Goal: Information Seeking & Learning: Find specific fact

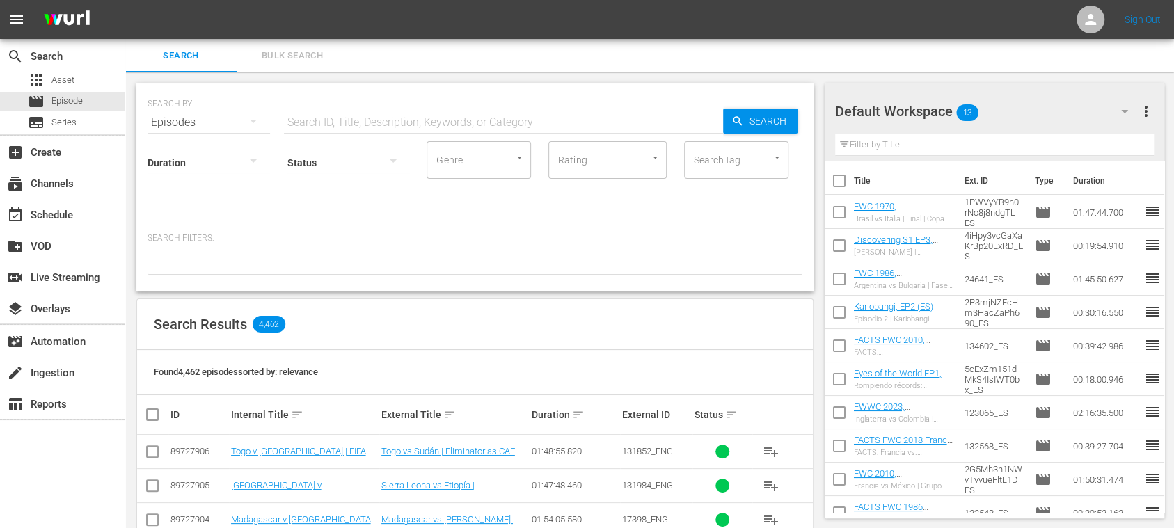
click at [375, 113] on input "text" at bounding box center [503, 122] width 439 height 33
type input "caf"
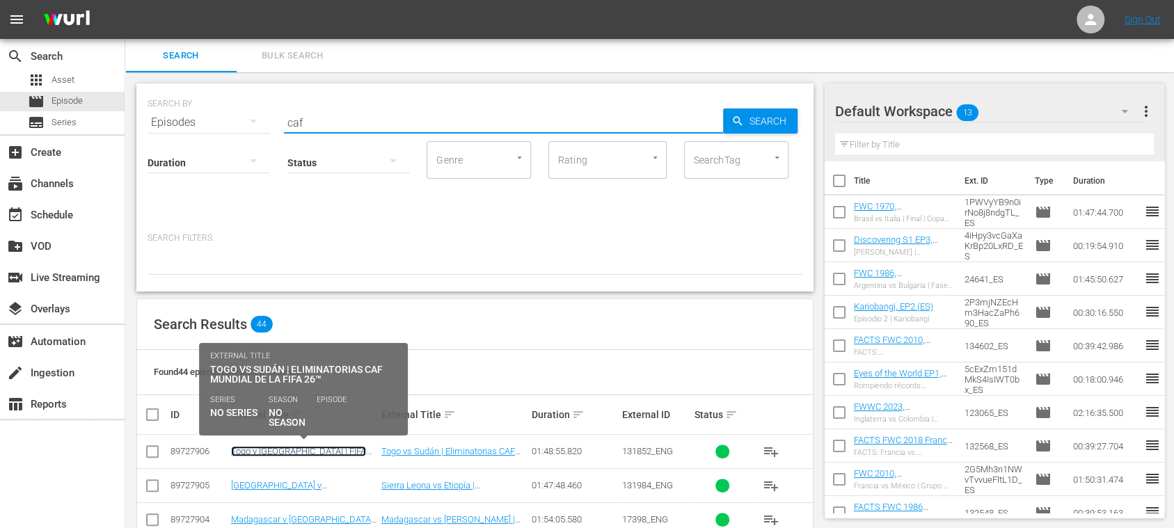
click at [349, 454] on link "Togo v [GEOGRAPHIC_DATA] | FIFA World Cup 26™ CAF Qualifiers (ES)" at bounding box center [298, 456] width 135 height 21
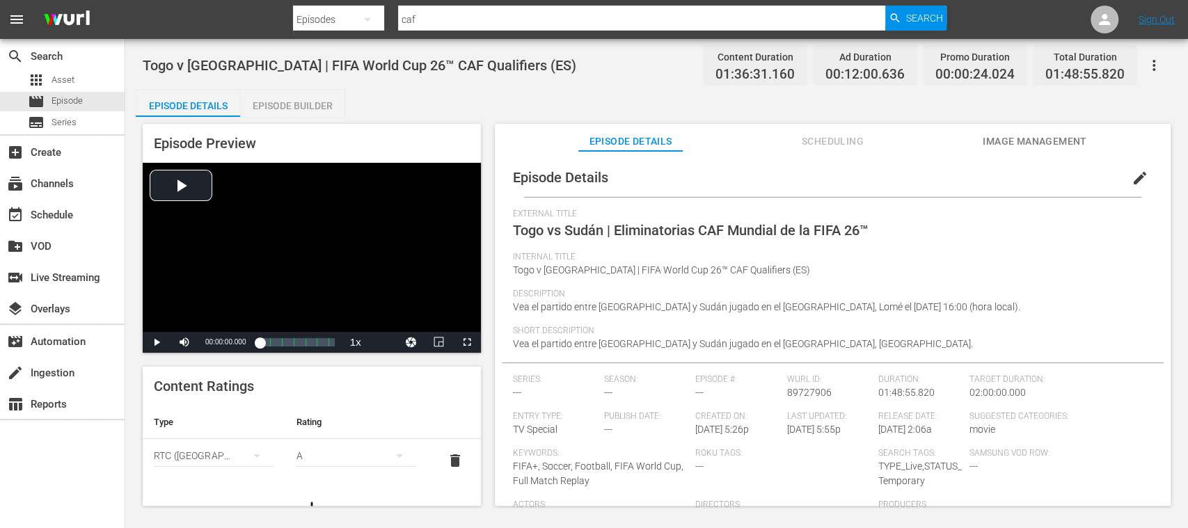
click at [72, 111] on div "apps Asset movie Episode subtitles Series" at bounding box center [62, 101] width 125 height 62
click at [73, 99] on span "Episode" at bounding box center [67, 101] width 31 height 14
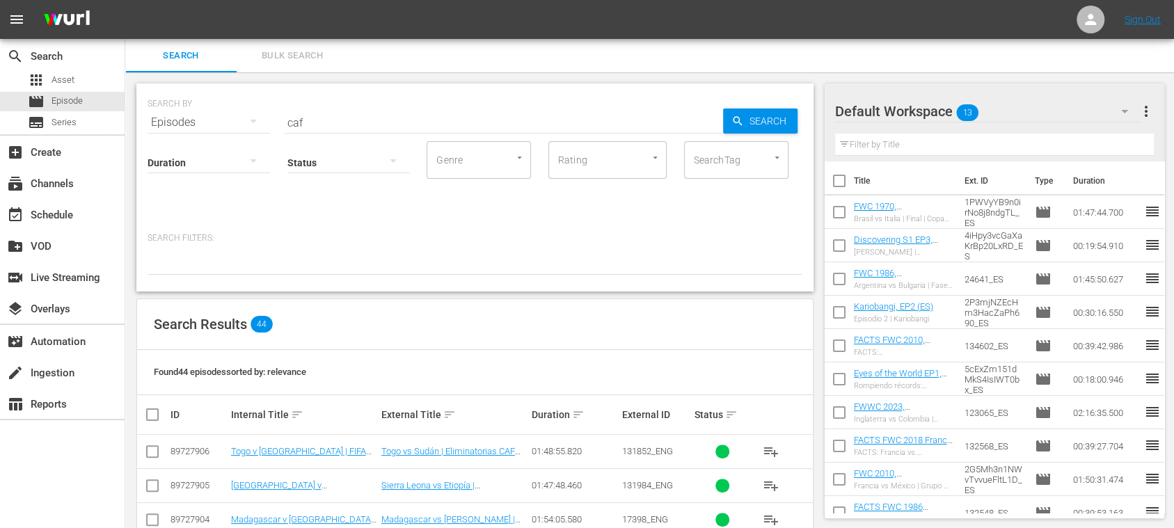
click at [63, 99] on span "Episode" at bounding box center [67, 101] width 31 height 14
click at [291, 52] on span "Bulk Search" at bounding box center [292, 56] width 95 height 16
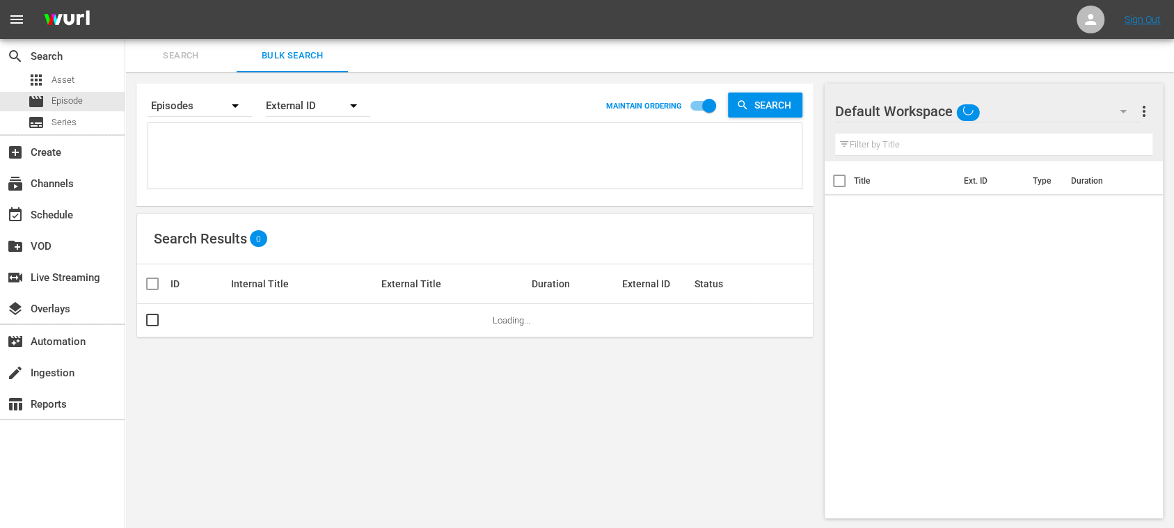
click at [276, 140] on textarea at bounding box center [477, 158] width 650 height 63
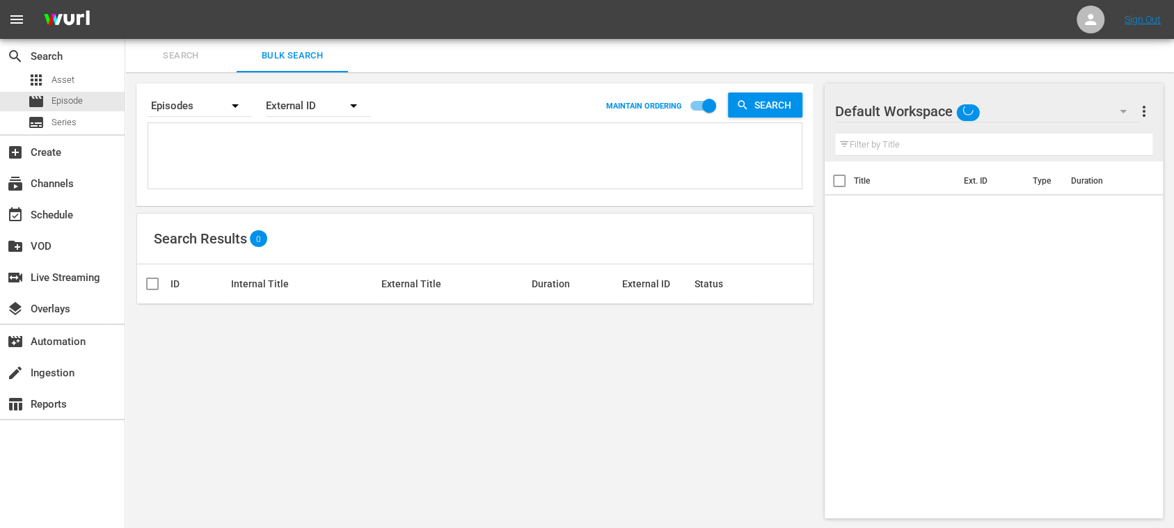
paste textarea "27yf4dQrmmVwjDdmLx3JUI"
type textarea "27yf4dQrmmVwjDdmLx3JUI"
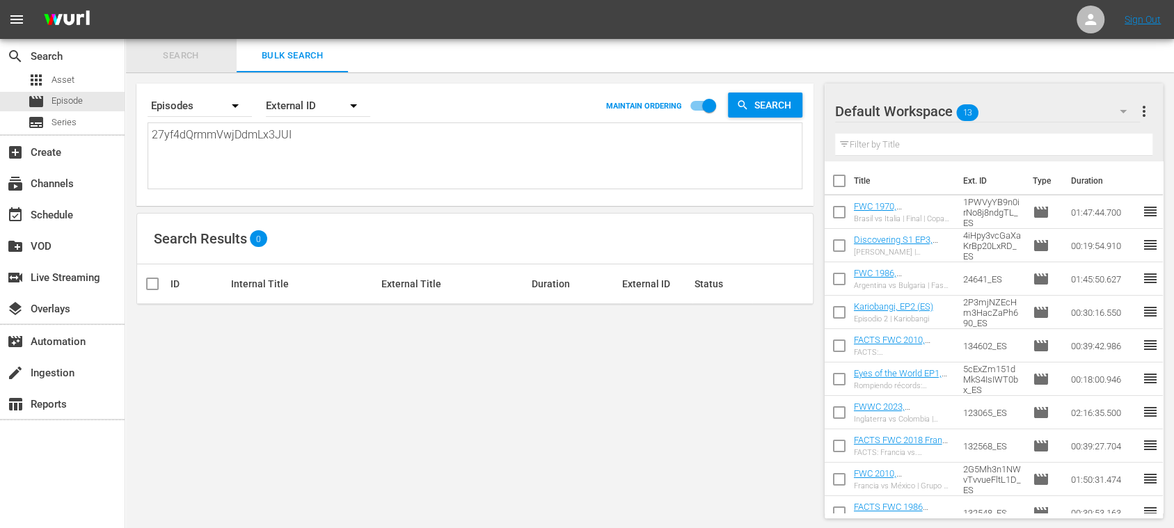
click at [187, 56] on span "Search" at bounding box center [181, 56] width 95 height 16
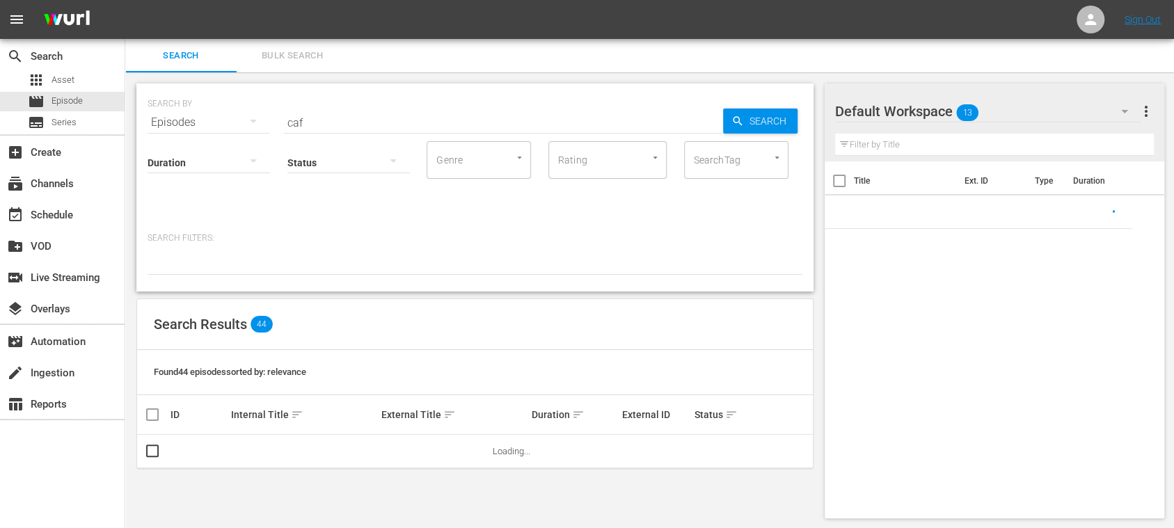
drag, startPoint x: 326, startPoint y: 113, endPoint x: 200, endPoint y: 111, distance: 125.3
click at [200, 111] on div "SEARCH BY Search By Episodes Search ID, Title, Description, Keywords, or Catego…" at bounding box center [475, 114] width 655 height 50
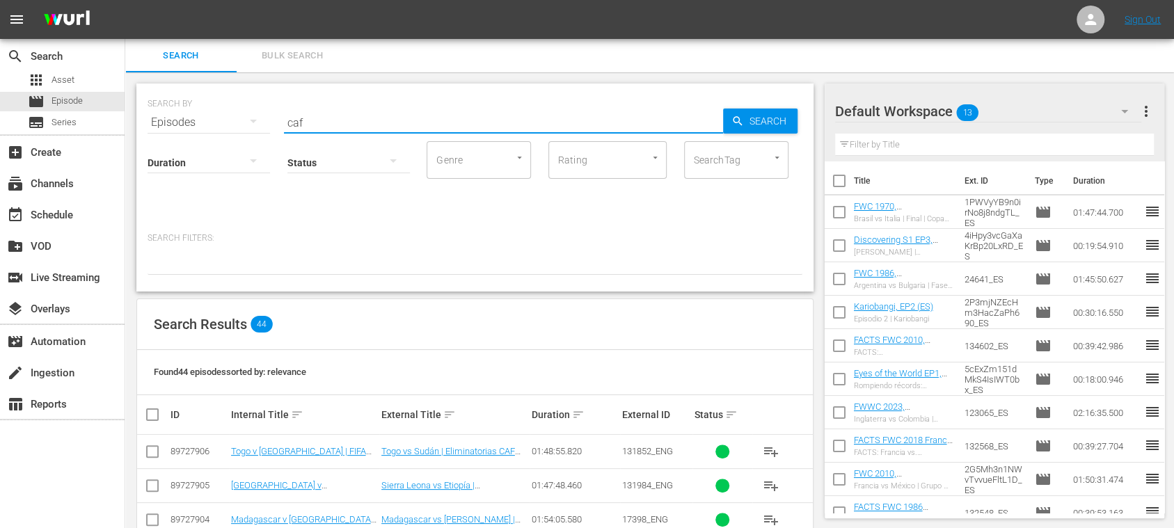
paste input "27yf4dQrmmVwjDdmLx3JUI"
type input "27yf4dQrmmVwjDdmLx3JUI"
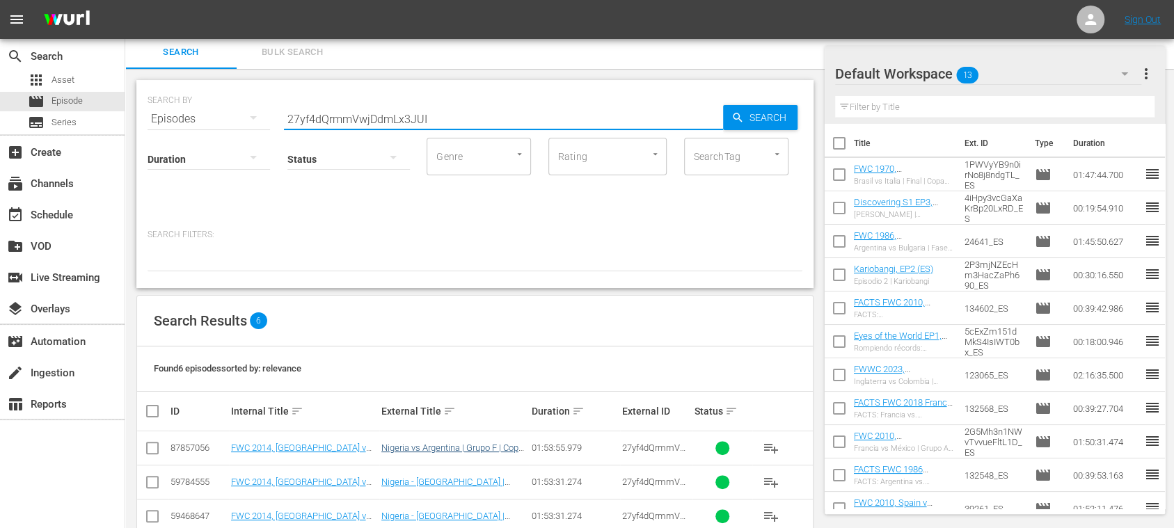
scroll to position [135, 0]
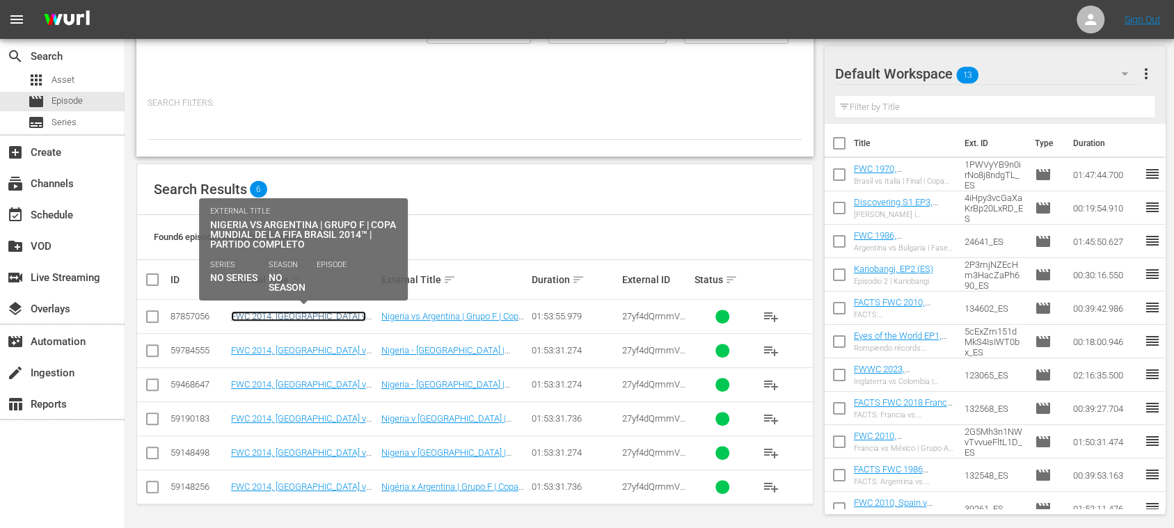
click at [313, 311] on link "FWC 2014, [GEOGRAPHIC_DATA] v [GEOGRAPHIC_DATA], Group Stage - FMR (ES)" at bounding box center [302, 326] width 142 height 31
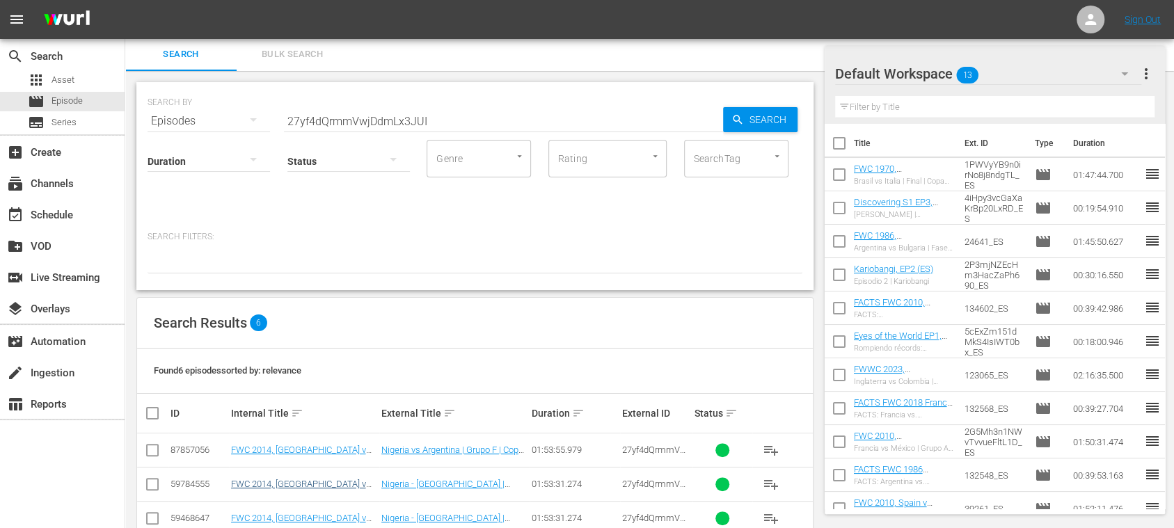
scroll to position [135, 0]
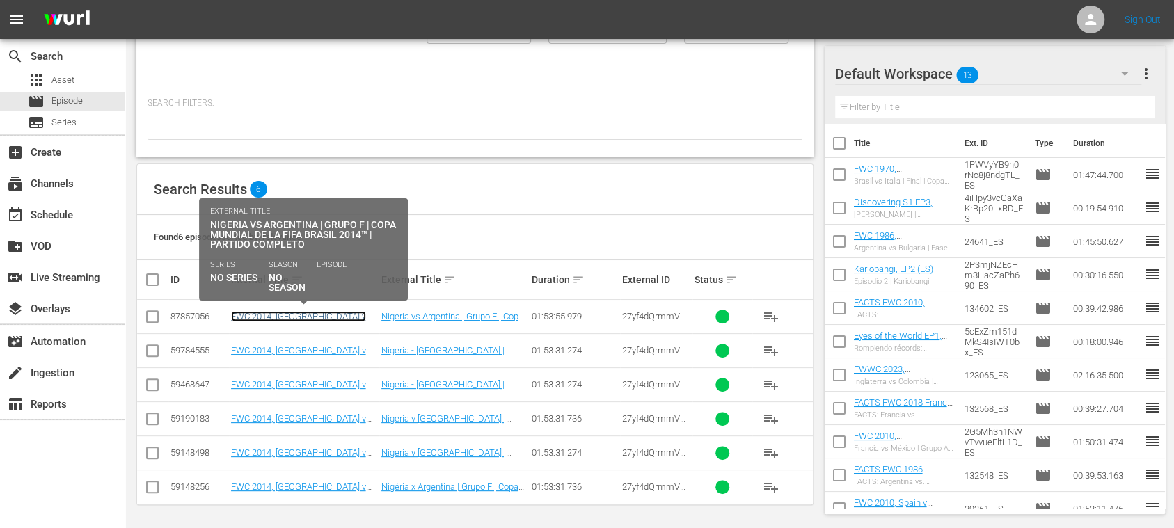
click at [316, 315] on link "FWC 2014, [GEOGRAPHIC_DATA] v [GEOGRAPHIC_DATA], Group Stage - FMR (ES)" at bounding box center [302, 326] width 142 height 31
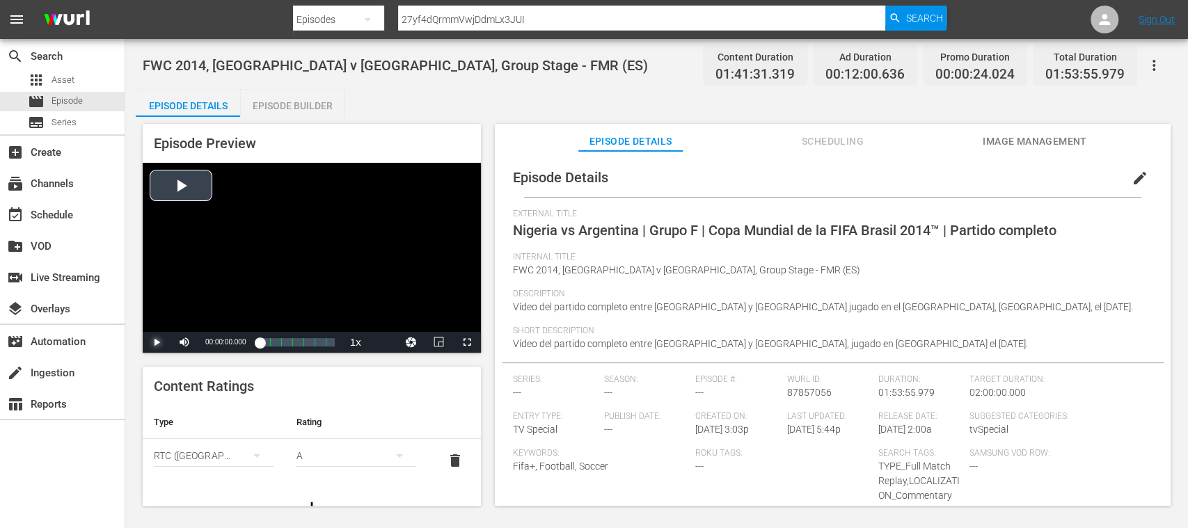
click at [157, 342] on span "Video Player" at bounding box center [157, 342] width 0 height 0
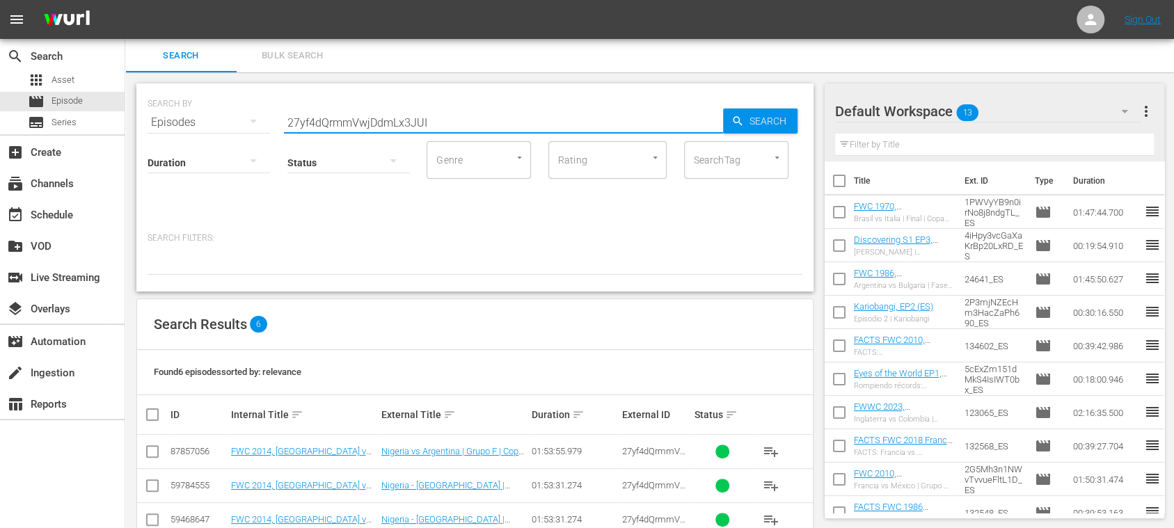
drag, startPoint x: 443, startPoint y: 121, endPoint x: 220, endPoint y: 113, distance: 223.6
click at [220, 113] on div "SEARCH BY Search By Episodes Search ID, Title, Description, Keywords, or Catego…" at bounding box center [475, 114] width 655 height 50
paste input "14777"
type input "14777"
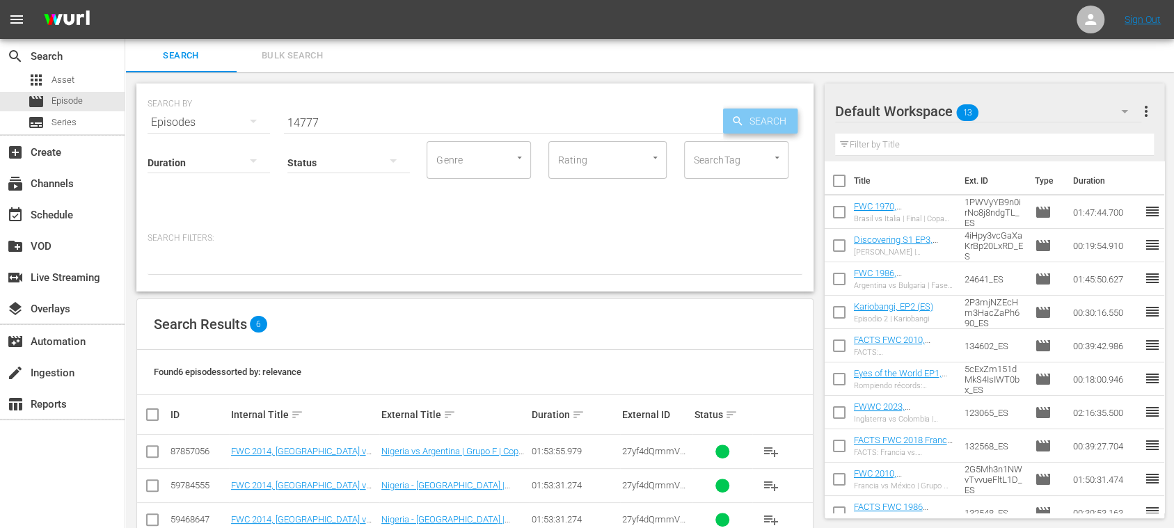
click at [757, 123] on span "Search" at bounding box center [771, 121] width 54 height 25
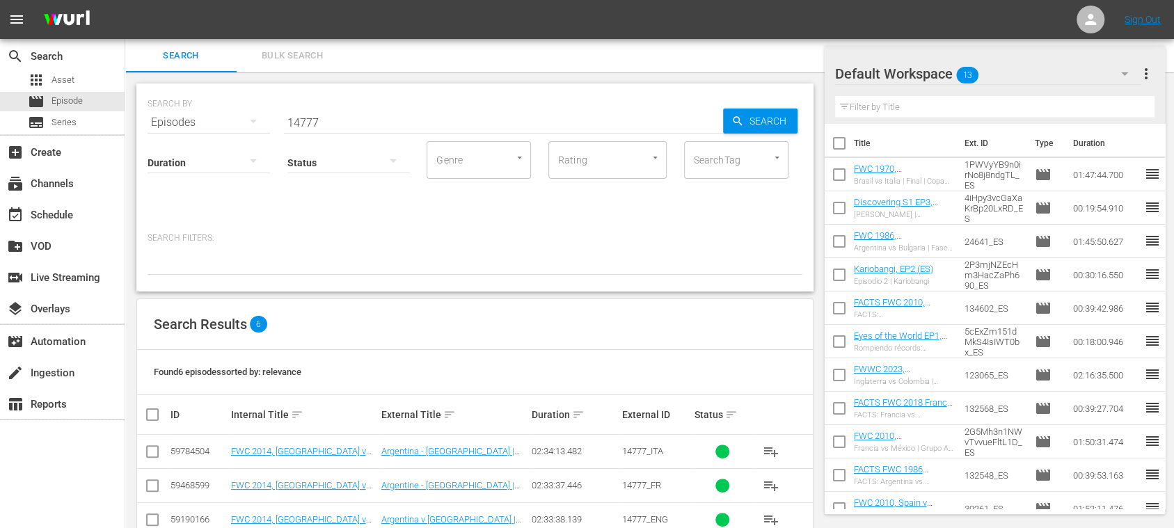
scroll to position [135, 0]
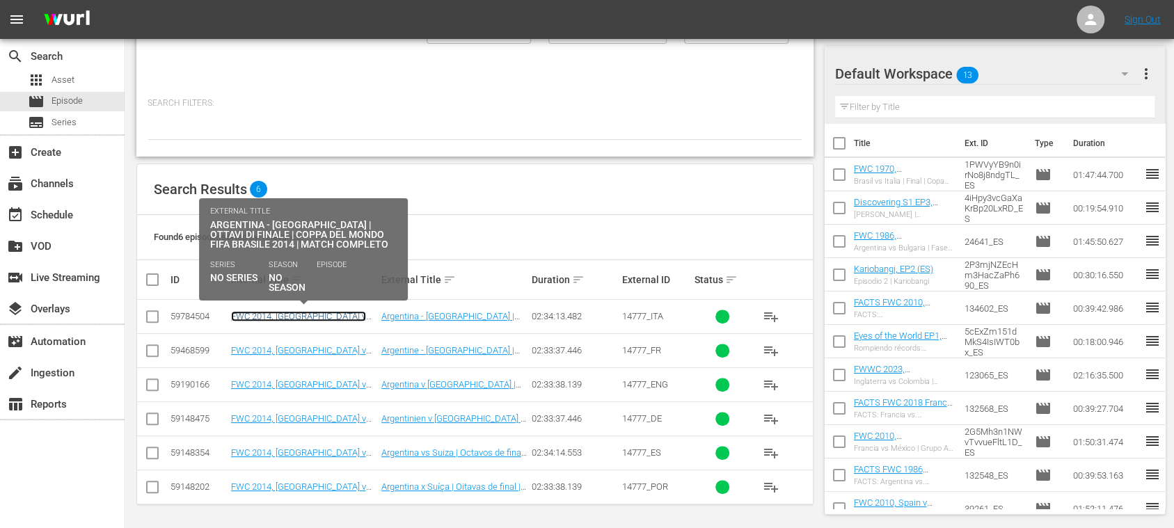
click at [333, 317] on link "FWC 2014, [GEOGRAPHIC_DATA] v [GEOGRAPHIC_DATA] (IT)" at bounding box center [298, 321] width 135 height 21
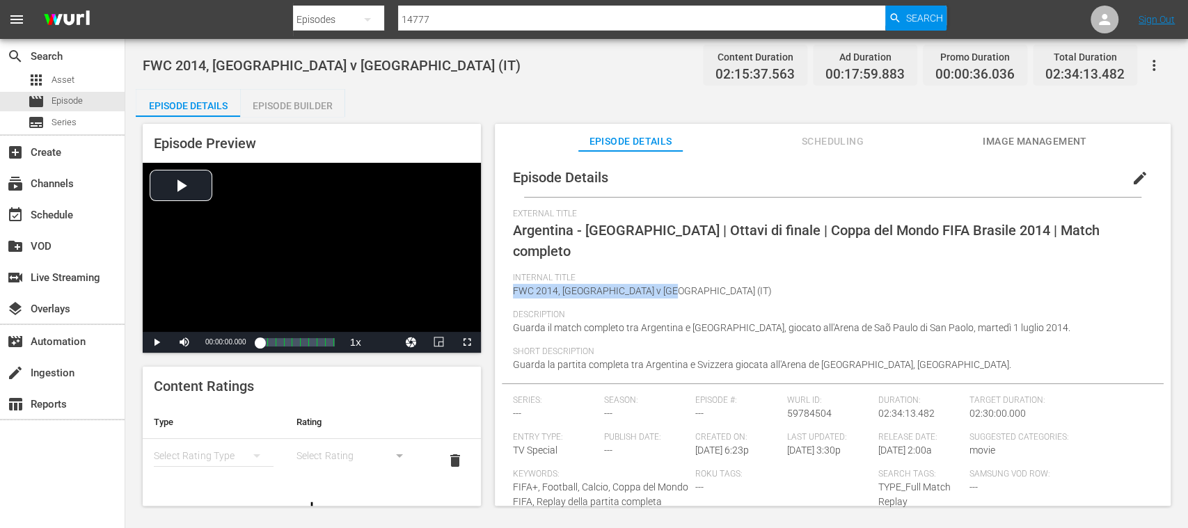
drag, startPoint x: 514, startPoint y: 269, endPoint x: 663, endPoint y: 277, distance: 149.2
click at [663, 277] on div "Internal Title FWC 2014, [GEOGRAPHIC_DATA] v [GEOGRAPHIC_DATA] (IT)" at bounding box center [833, 291] width 640 height 37
copy span "FWC 2014, [GEOGRAPHIC_DATA] v [GEOGRAPHIC_DATA]"
click at [68, 99] on span "Episode" at bounding box center [67, 101] width 31 height 14
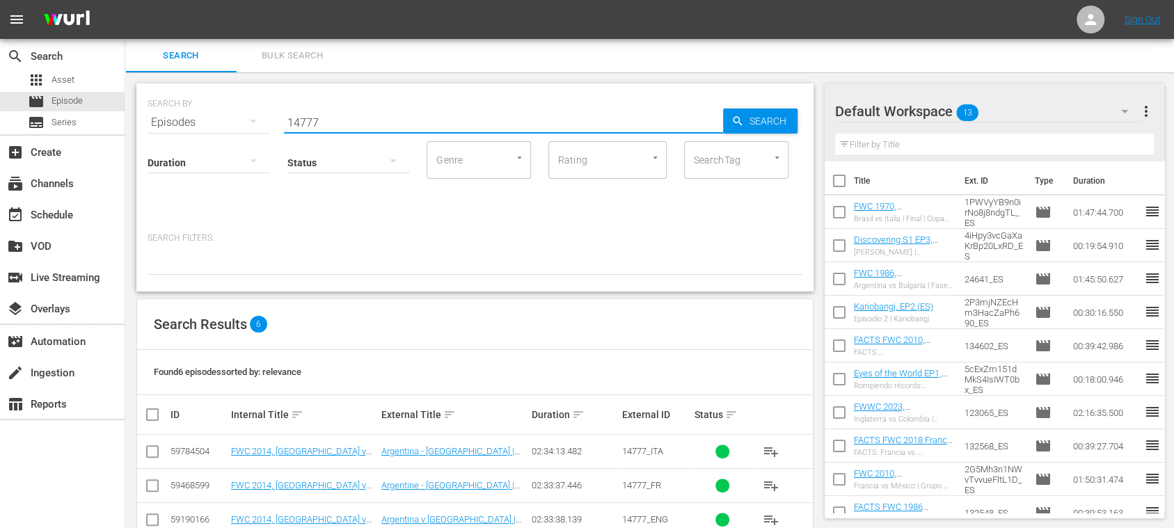
drag, startPoint x: 297, startPoint y: 117, endPoint x: 196, endPoint y: 109, distance: 100.6
click at [195, 109] on div "SEARCH BY Search By Episodes Search ID, Title, Description, Keywords, or Catego…" at bounding box center [475, 114] width 655 height 50
drag, startPoint x: 768, startPoint y: 116, endPoint x: 726, endPoint y: 177, distance: 74.5
click at [768, 116] on span "Search" at bounding box center [771, 121] width 54 height 25
drag, startPoint x: 340, startPoint y: 118, endPoint x: 392, endPoint y: 118, distance: 52.2
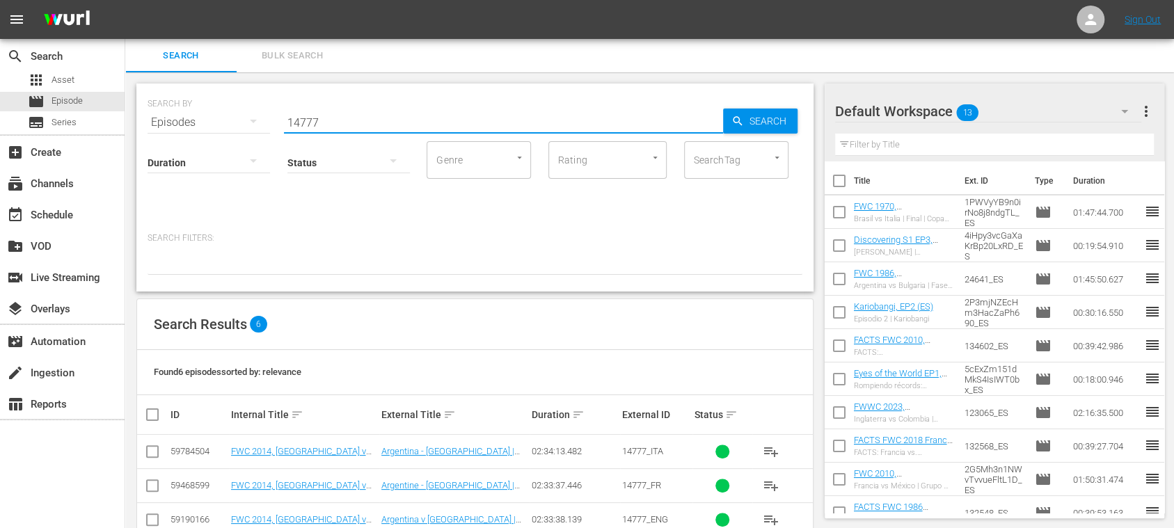
click at [150, 116] on div "SEARCH BY Search By Episodes Search ID, Title, Description, Keywords, or Catego…" at bounding box center [475, 114] width 655 height 50
paste input "411"
click at [760, 118] on span "Search" at bounding box center [771, 121] width 54 height 25
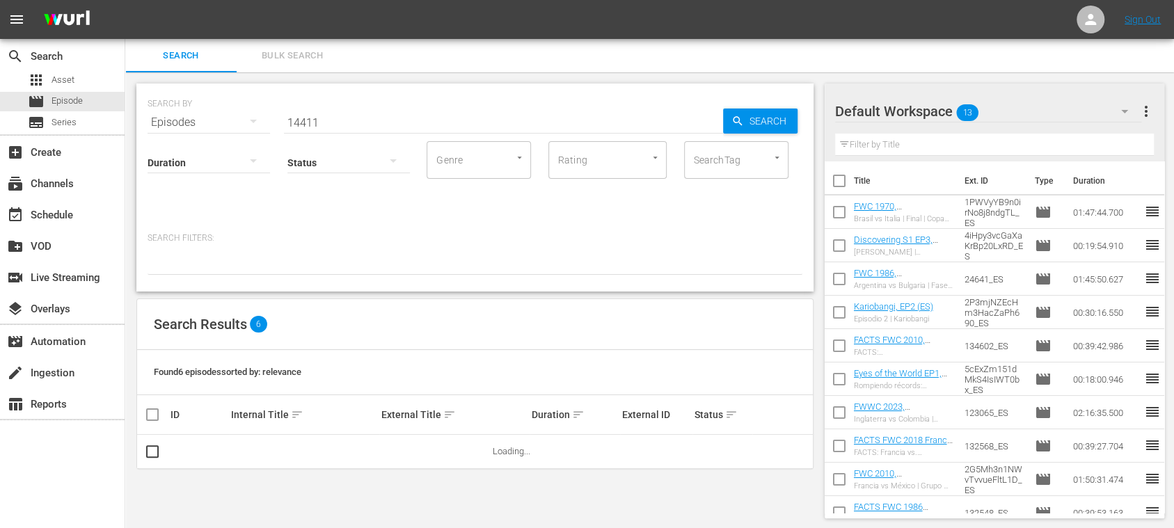
scroll to position [1, 0]
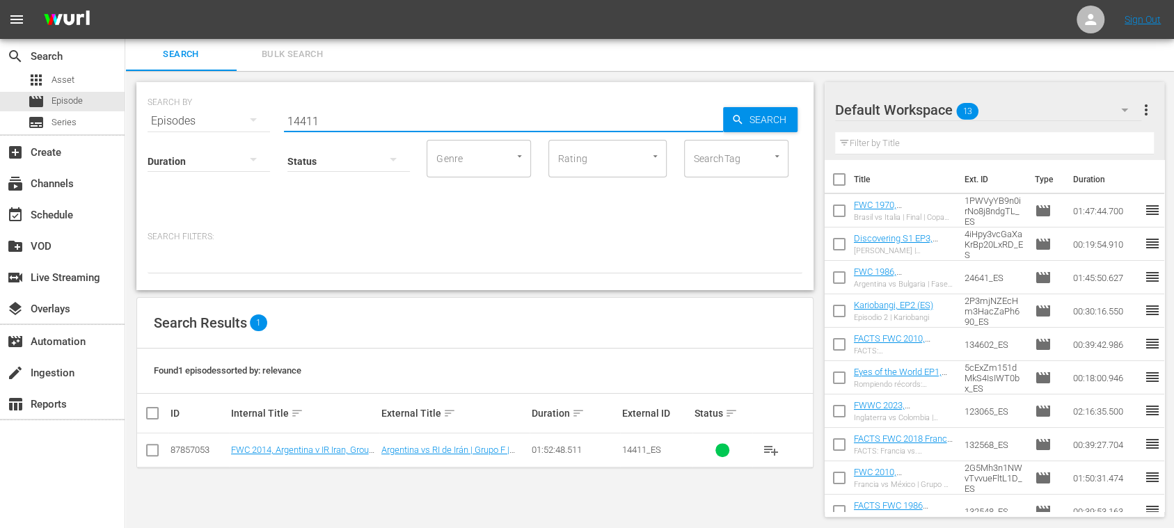
drag, startPoint x: 338, startPoint y: 120, endPoint x: 383, endPoint y: 127, distance: 45.1
click at [172, 111] on div "SEARCH BY Search By Episodes Search ID, Title, Description, Keywords, or Catego…" at bounding box center [475, 113] width 655 height 50
paste input "Argentina v IR [GEOGRAPHIC_DATA]"
click at [791, 119] on span "Search" at bounding box center [771, 119] width 54 height 25
drag, startPoint x: 409, startPoint y: 119, endPoint x: 209, endPoint y: 107, distance: 200.1
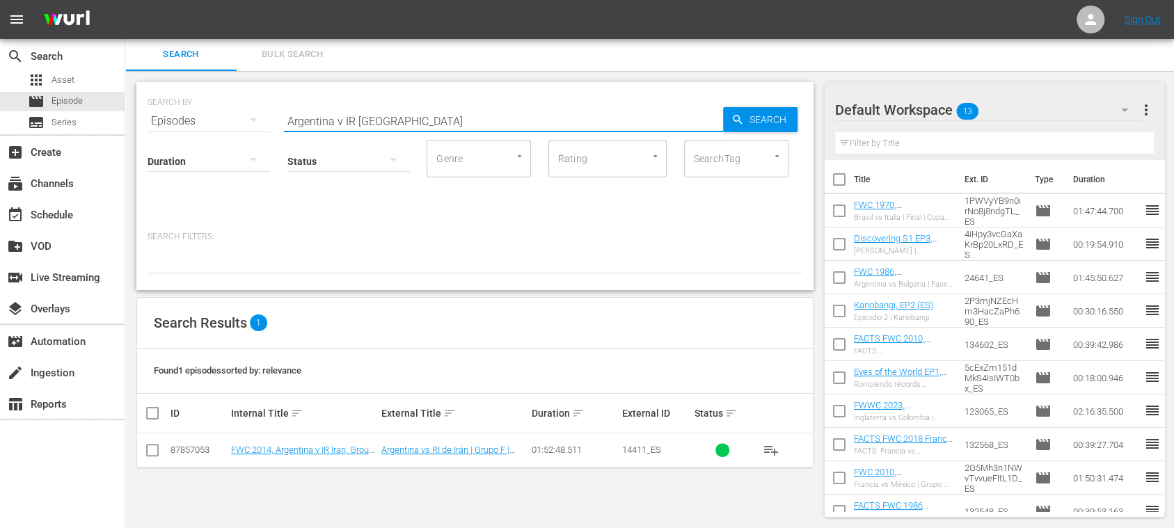
click at [205, 108] on div "SEARCH BY Search By Episodes Search ID, Title, Description, Keywords, or Catego…" at bounding box center [475, 113] width 655 height 50
paste input "3nN3lEJPUBLCEq7yUt9GKs"
type input "3nN3lEJPUBLCEq7yUt9GKs"
click at [743, 114] on div "Search" at bounding box center [760, 119] width 74 height 25
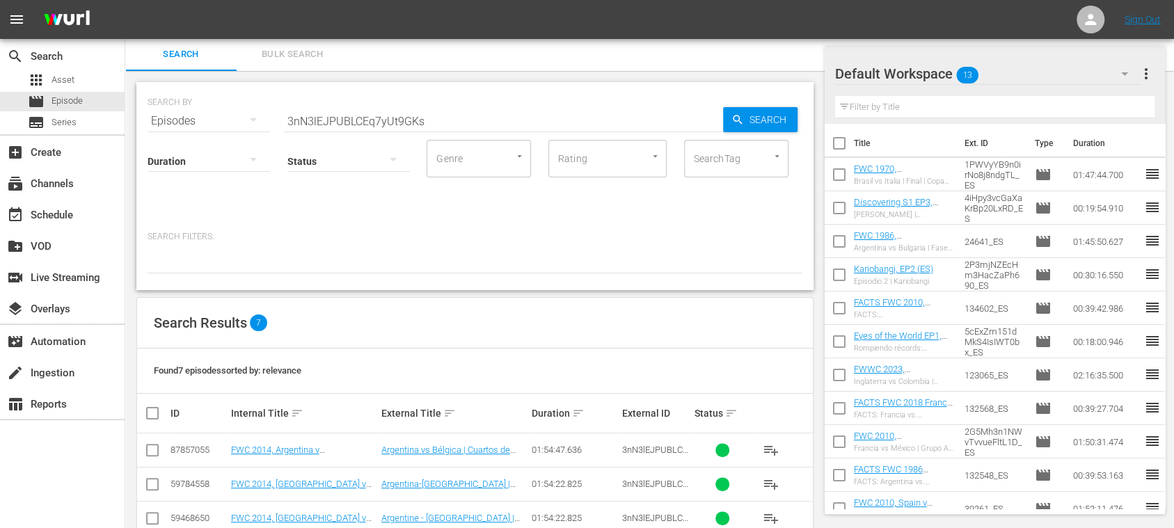
scroll to position [168, 0]
